Goal: Information Seeking & Learning: Learn about a topic

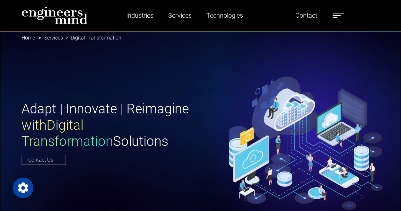
click at [205, 110] on div "Adapt | Innovate | Reimagine with Digital Transformation Solutions Contact Us" at bounding box center [201, 132] width 366 height 63
click at [41, 13] on img at bounding box center [55, 15] width 66 height 18
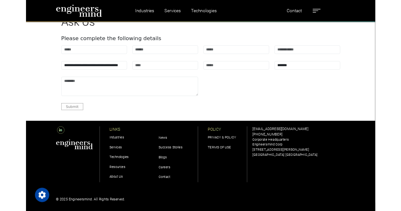
scroll to position [1961, 0]
